Goal: Information Seeking & Learning: Learn about a topic

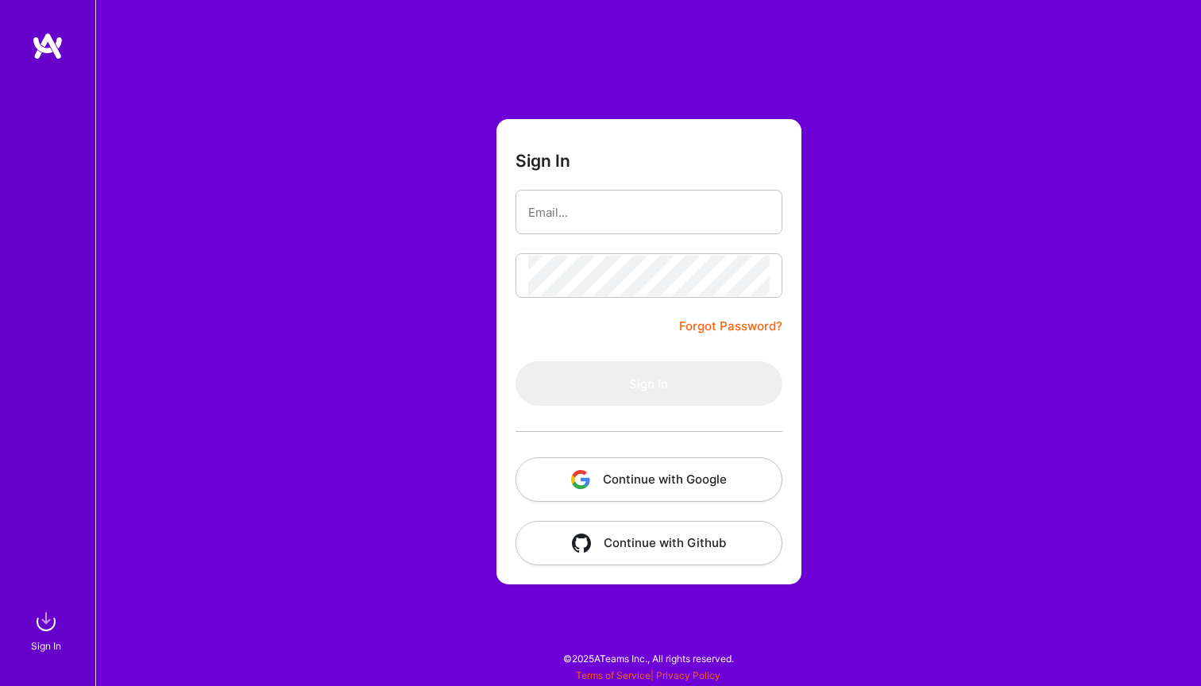
click at [673, 478] on button "Continue with Google" at bounding box center [648, 479] width 267 height 44
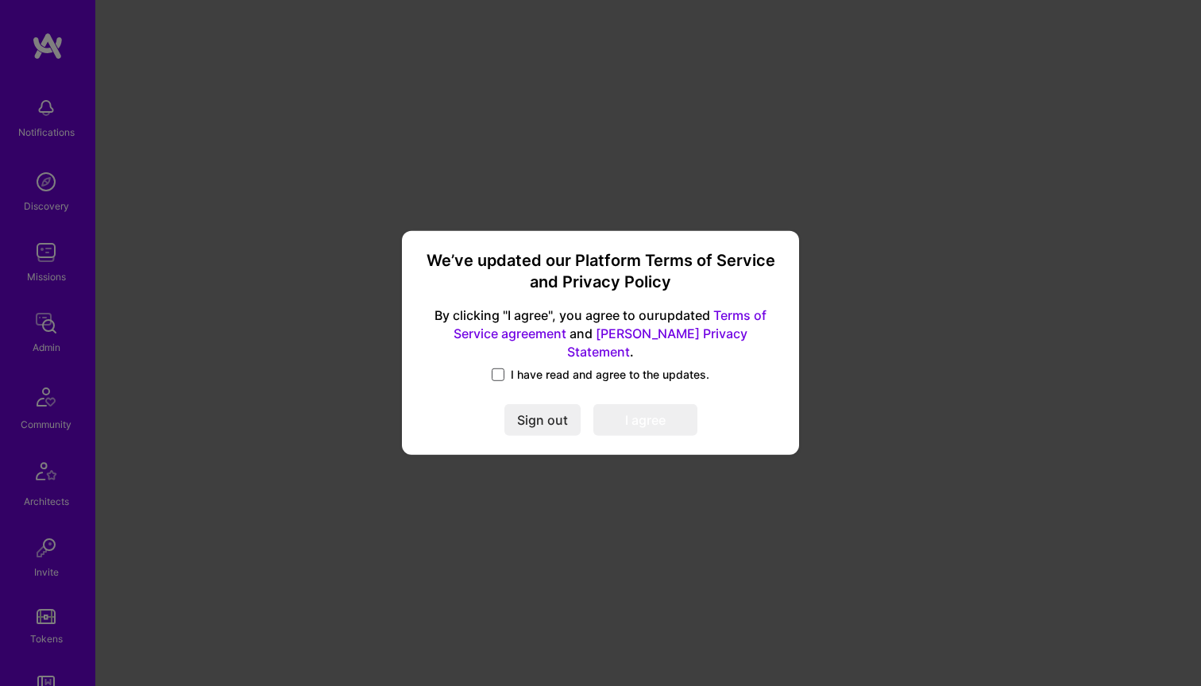
click at [496, 368] on span at bounding box center [498, 374] width 13 height 13
click at [0, 0] on input "I have read and agree to the updates." at bounding box center [0, 0] width 0 height 0
click at [657, 419] on button "I agree" at bounding box center [645, 421] width 104 height 32
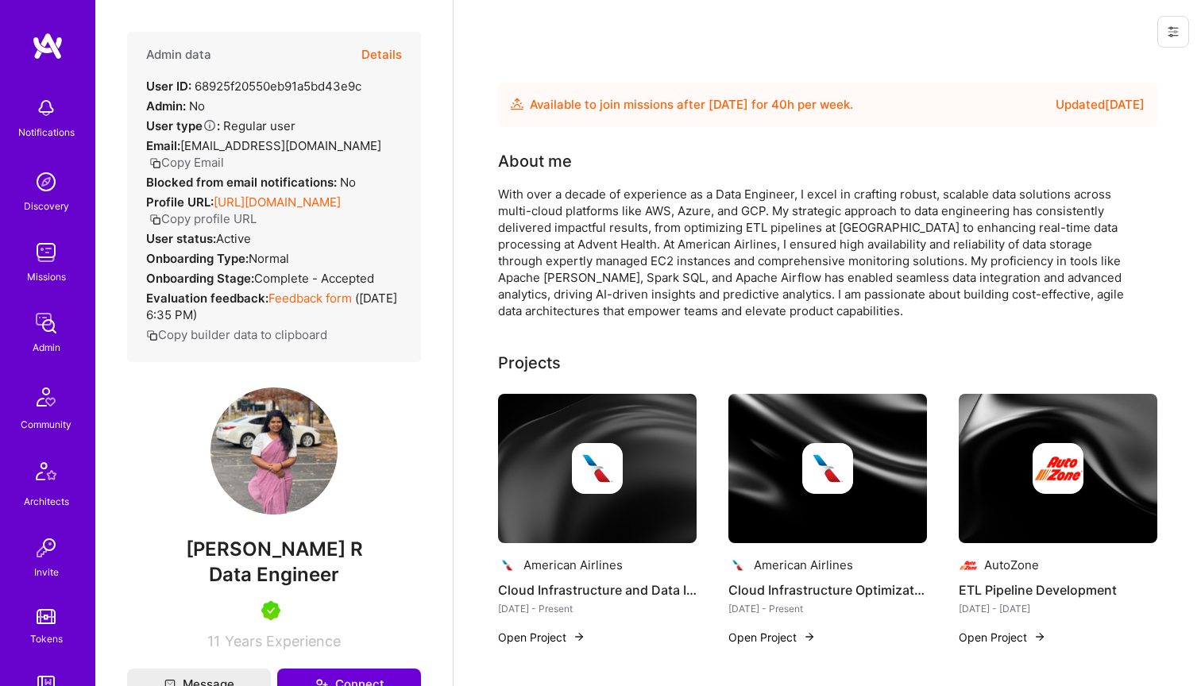
click at [384, 54] on button "Details" at bounding box center [381, 55] width 41 height 46
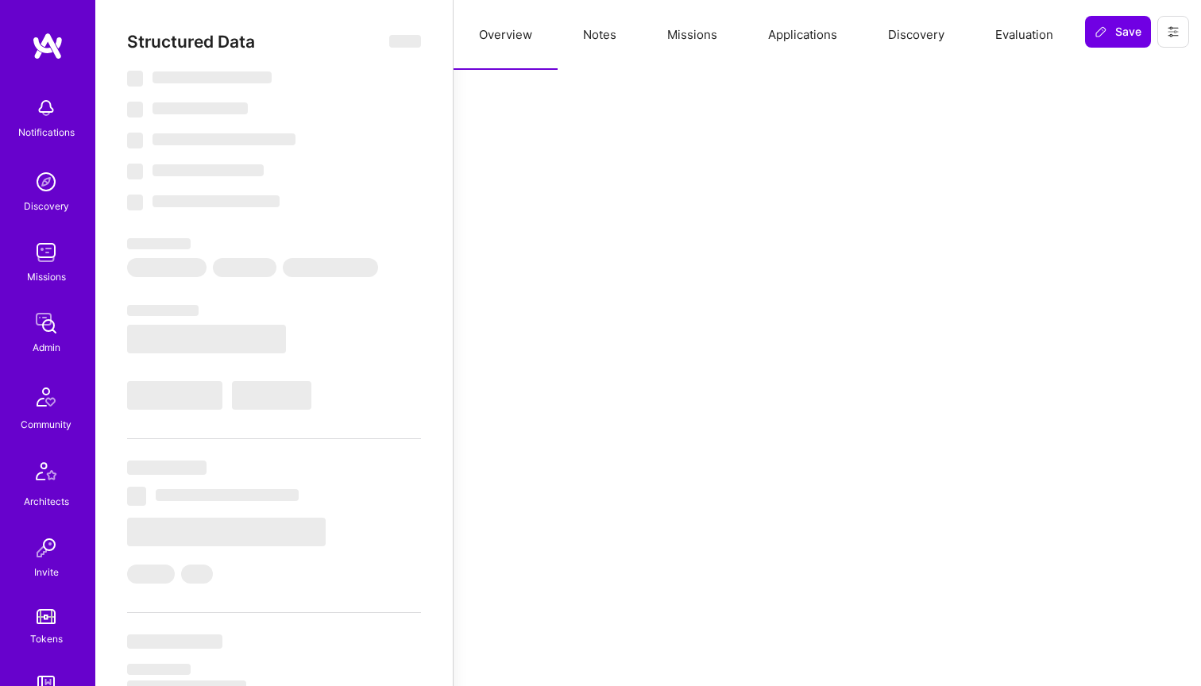
click at [1015, 34] on button "Evaluation" at bounding box center [1024, 35] width 109 height 70
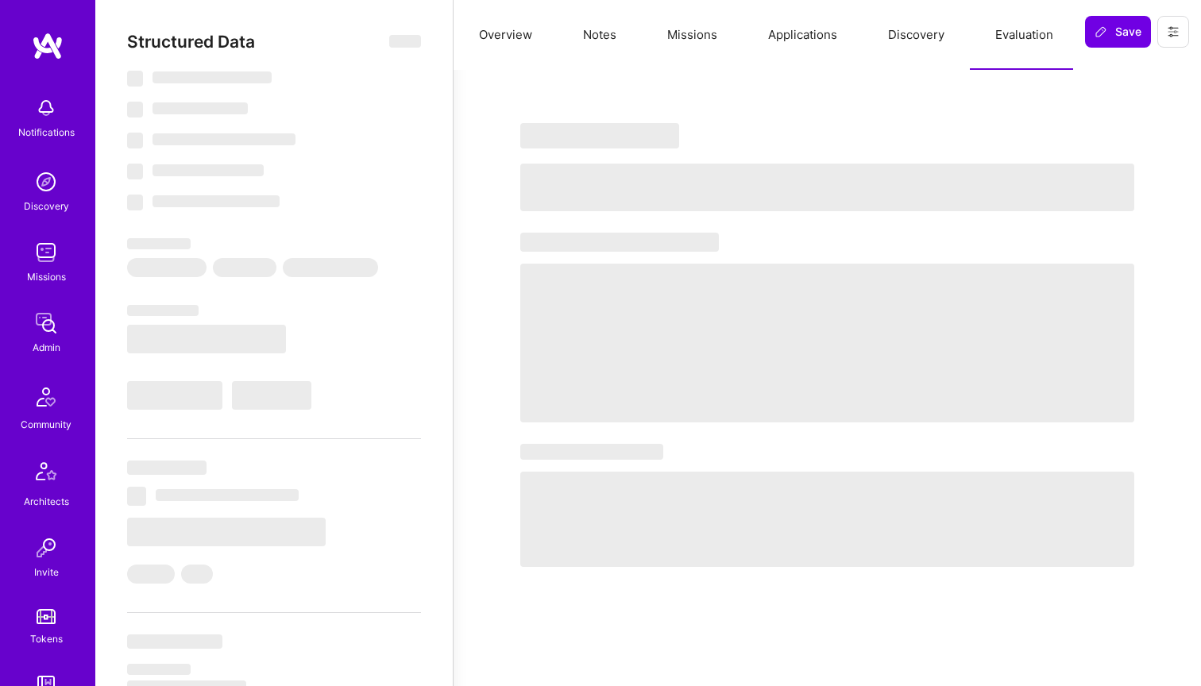
click at [498, 31] on button "Overview" at bounding box center [505, 35] width 104 height 70
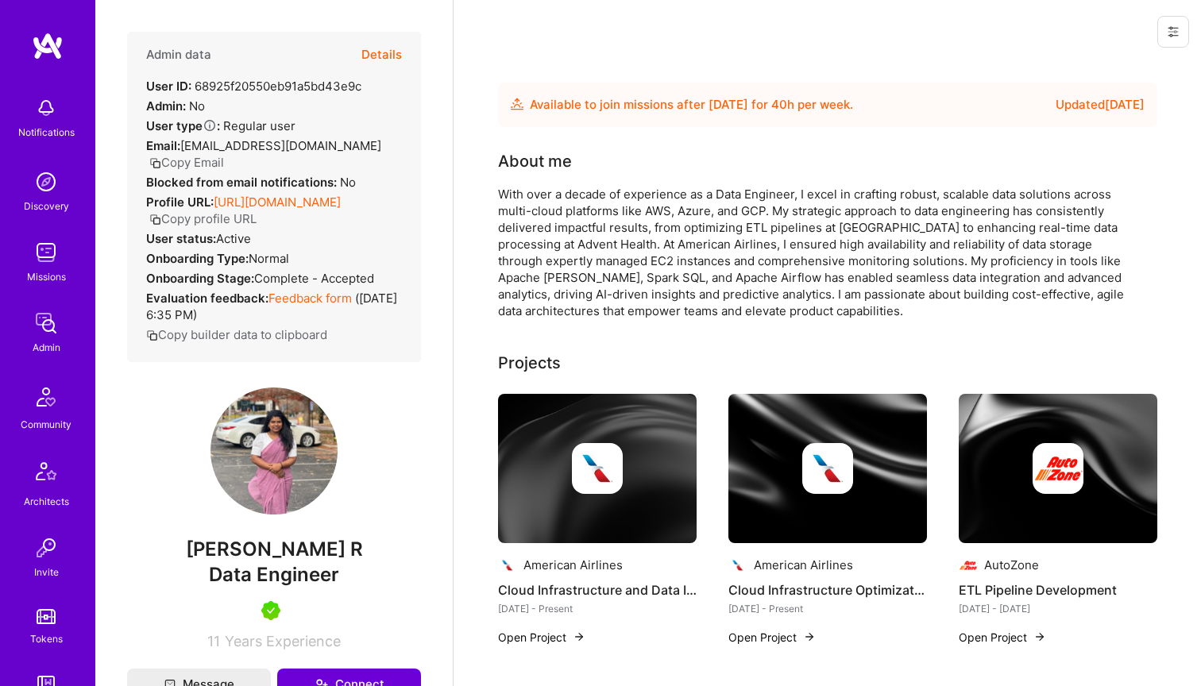
click at [324, 81] on div "User ID: 68925f20550eb91a5bd43e9c" at bounding box center [253, 86] width 215 height 17
copy div "68925f20550eb91a5bd43e9c"
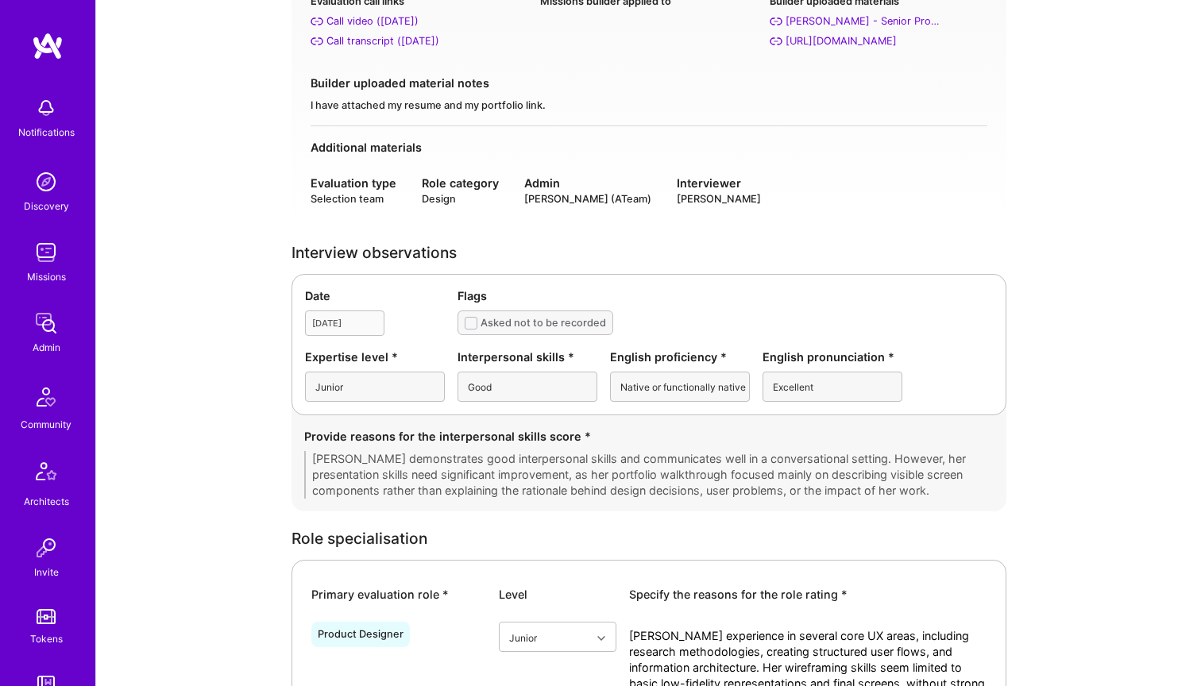
scroll to position [237, 0]
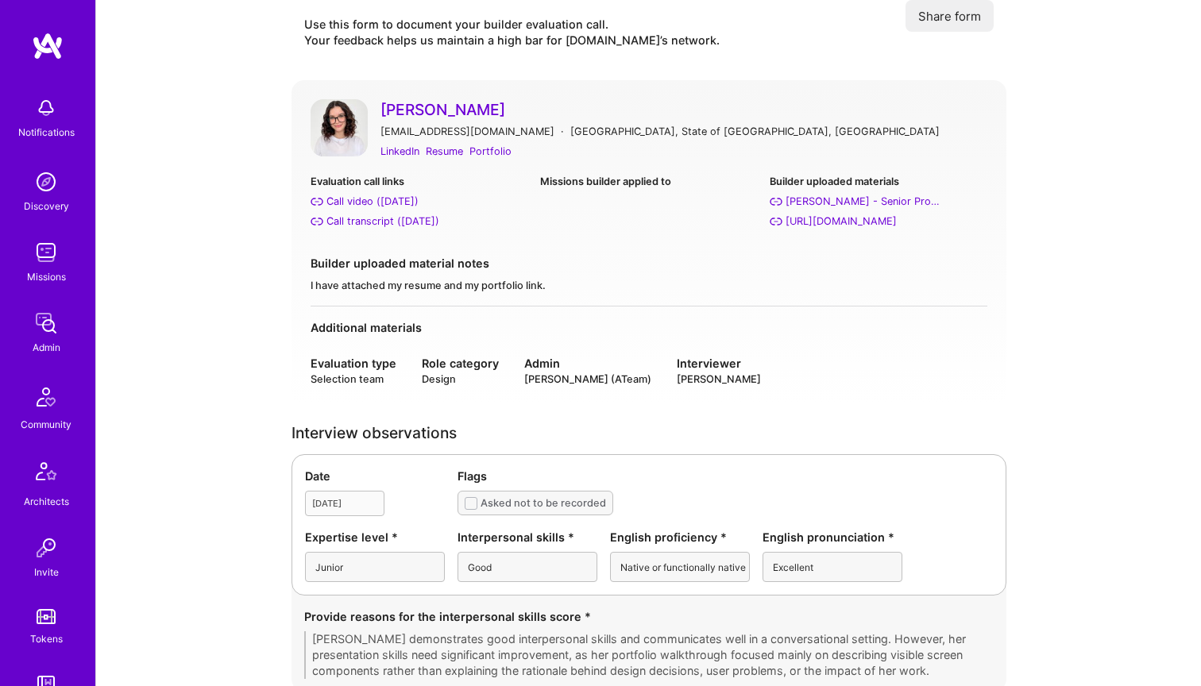
scroll to position [41, 0]
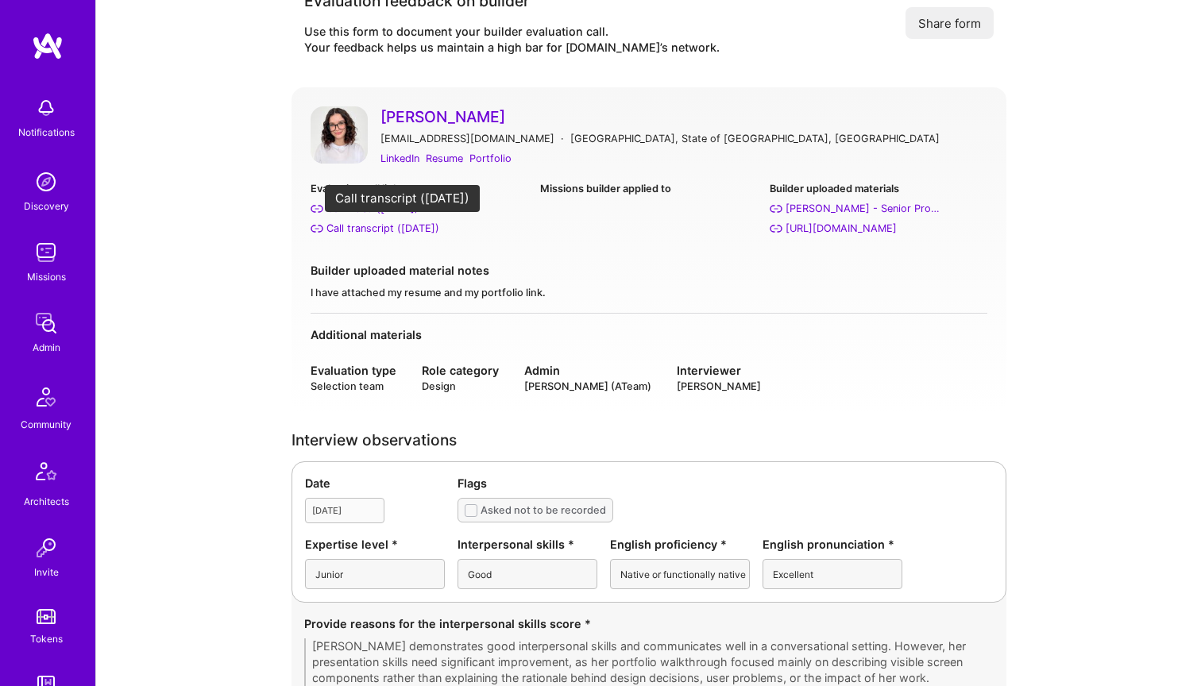
click at [375, 225] on div "Call transcript ([DATE])" at bounding box center [382, 228] width 113 height 17
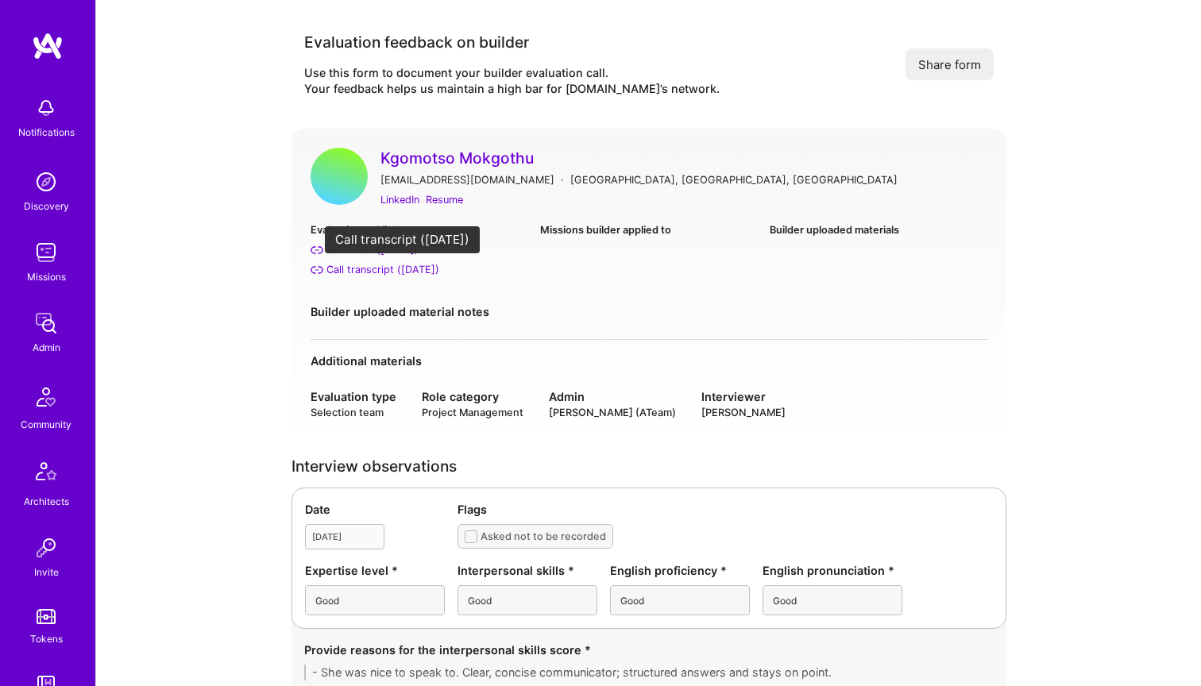
click at [400, 270] on div "Call transcript ([DATE])" at bounding box center [382, 269] width 113 height 17
click at [678, 98] on div "Evaluation feedback on builder Use this form to document your builder evaluatio…" at bounding box center [648, 64] width 715 height 91
click at [465, 154] on link "Kgomotso Mokgothu" at bounding box center [683, 158] width 607 height 21
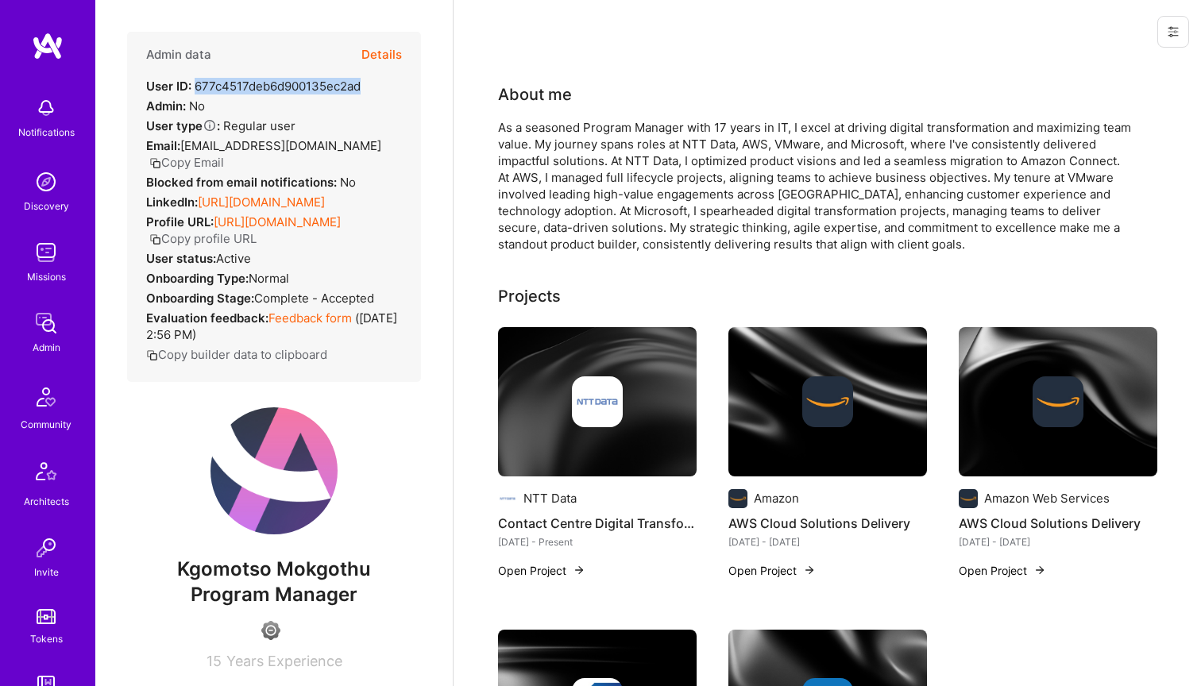
click at [299, 87] on div "User ID: 677c4517deb6d900135ec2ad" at bounding box center [253, 86] width 214 height 17
